Goal: Information Seeking & Learning: Learn about a topic

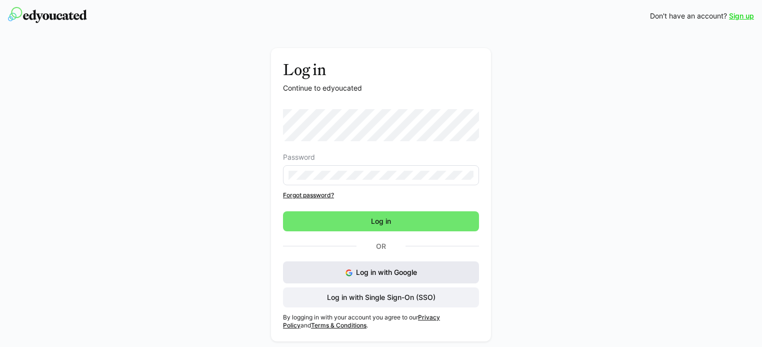
click at [368, 272] on span "Log in with Google" at bounding box center [386, 272] width 61 height 9
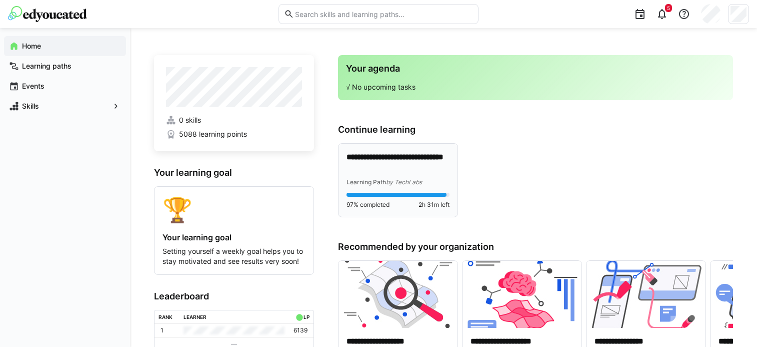
click at [409, 187] on div "**********" at bounding box center [398, 180] width 103 height 57
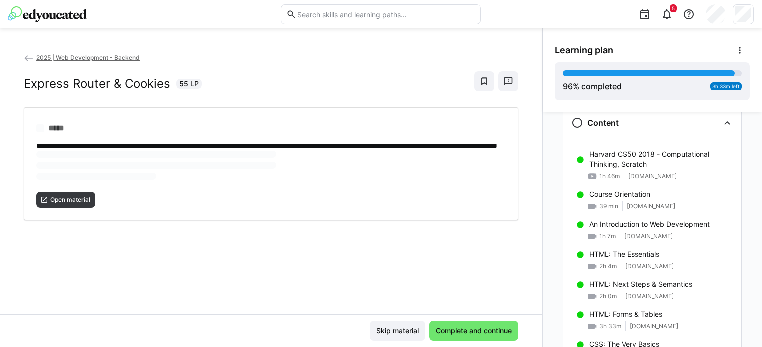
scroll to position [48, 0]
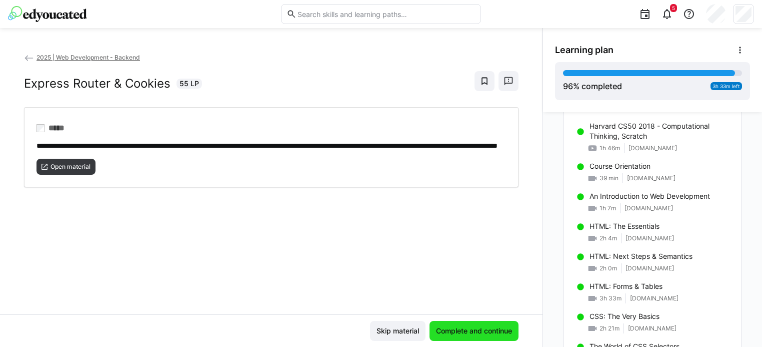
click at [456, 327] on span "Complete and continue" at bounding box center [474, 331] width 79 height 10
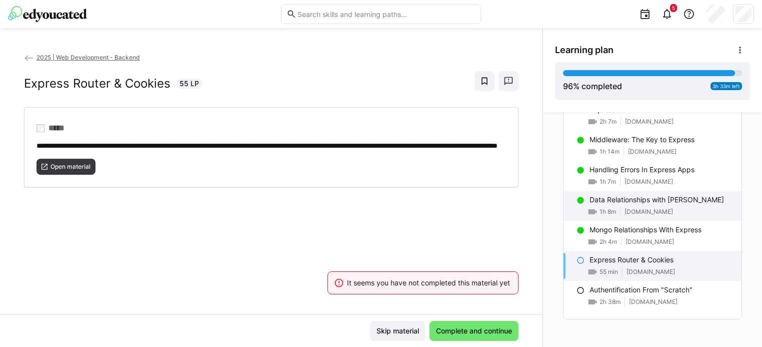
scroll to position [1129, 0]
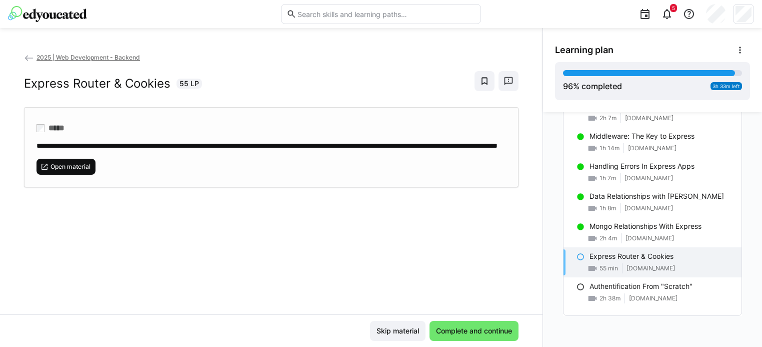
click at [69, 171] on span "Open material" at bounding box center [71, 167] width 42 height 8
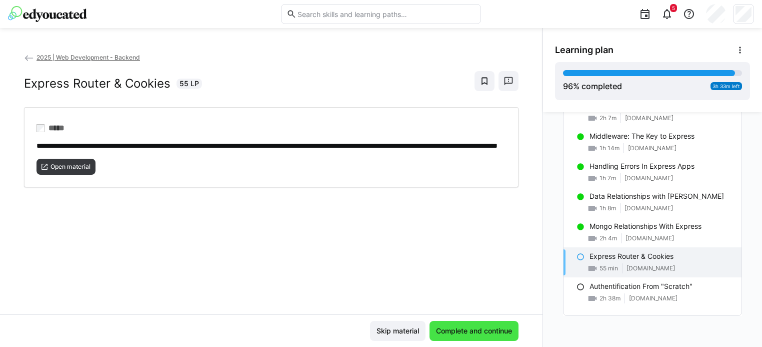
click at [444, 326] on span "Complete and continue" at bounding box center [474, 331] width 79 height 10
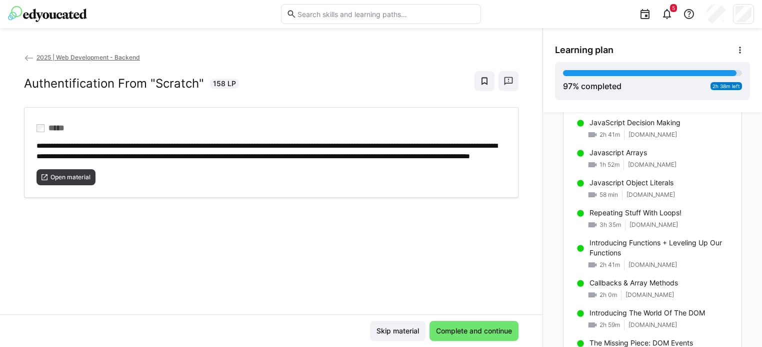
scroll to position [675, 0]
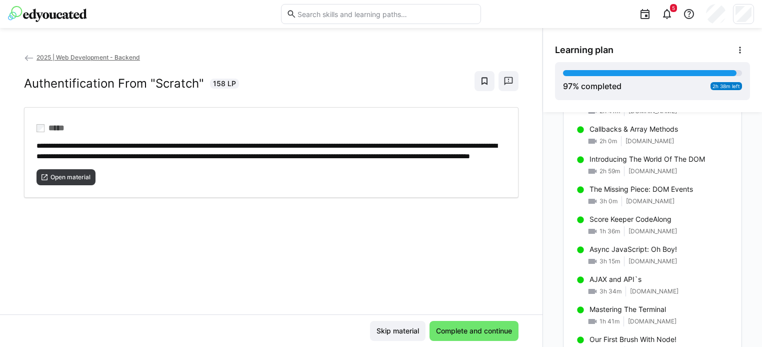
click at [480, 324] on span "Complete and continue" at bounding box center [474, 331] width 89 height 20
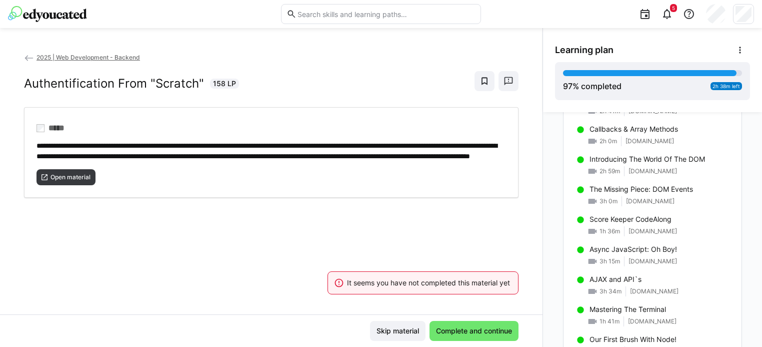
scroll to position [1129, 0]
